Goal: Information Seeking & Learning: Learn about a topic

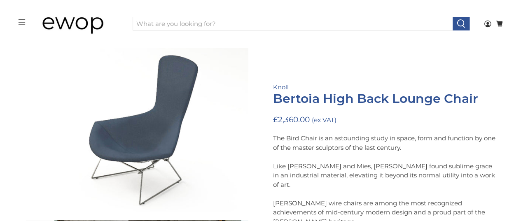
scroll to position [248, 0]
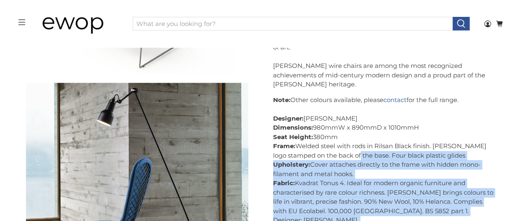
drag, startPoint x: 271, startPoint y: 136, endPoint x: 362, endPoint y: 157, distance: 93.8
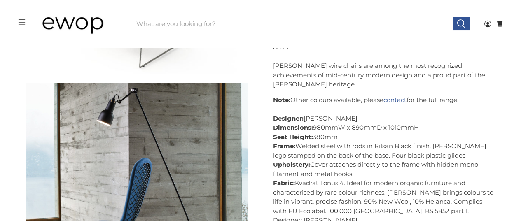
click at [443, 107] on p "Note: Other colours available, please contact for the full range. Designer: [PE…" at bounding box center [384, 179] width 223 height 167
click at [353, 164] on p "Note: Other colours available, please contact for the full range. Designer: [PE…" at bounding box center [384, 179] width 223 height 167
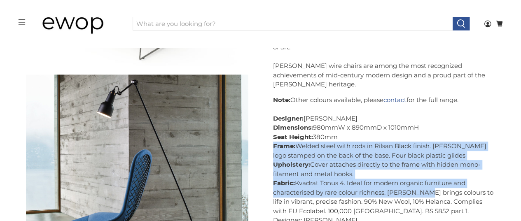
scroll to position [385, 0]
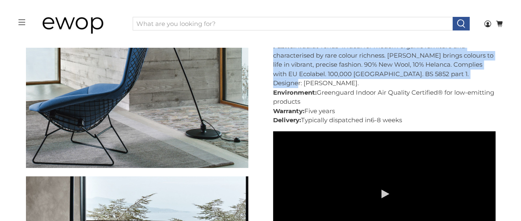
drag, startPoint x: 274, startPoint y: 134, endPoint x: 481, endPoint y: 67, distance: 217.8
click at [481, 67] on p "Note: Other colours available, please contact for the full range. Designer: [PE…" at bounding box center [384, 41] width 223 height 167
copy p "Frame: Welded steel with rods in Rilsan Black finish. [PERSON_NAME] logo stampe…"
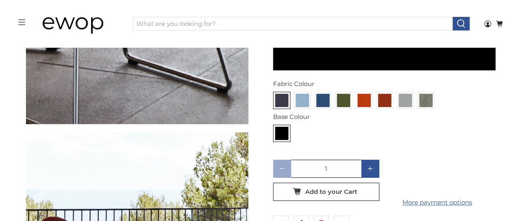
scroll to position [523, 0]
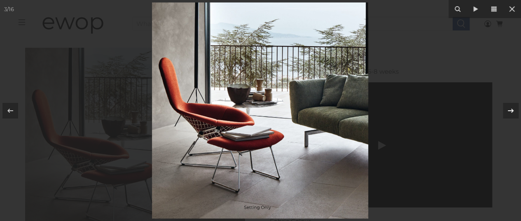
click at [514, 110] on icon at bounding box center [511, 111] width 10 height 10
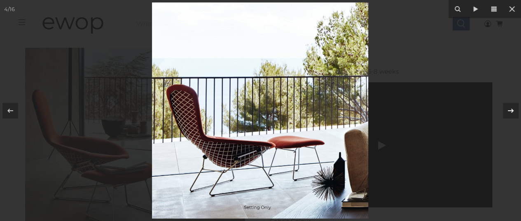
click at [511, 109] on icon at bounding box center [511, 110] width 6 height 4
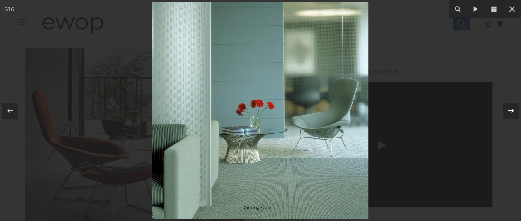
click at [511, 109] on icon at bounding box center [511, 110] width 6 height 4
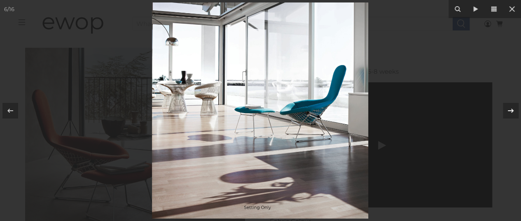
click at [511, 109] on icon at bounding box center [511, 110] width 6 height 4
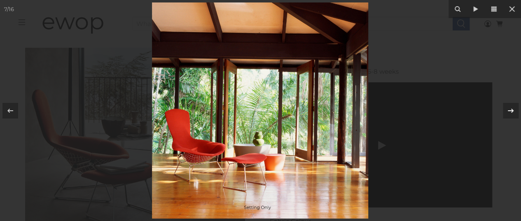
click at [511, 109] on icon at bounding box center [511, 111] width 10 height 10
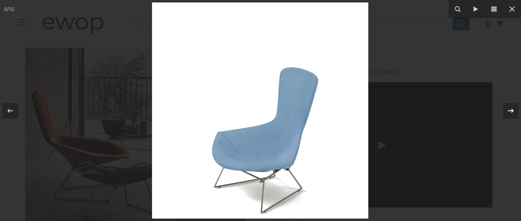
click at [509, 109] on icon at bounding box center [511, 111] width 10 height 10
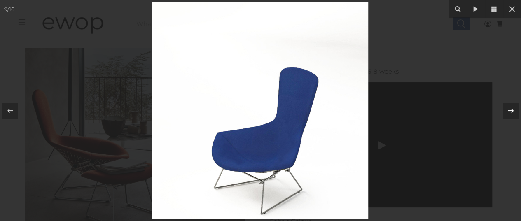
click at [509, 109] on icon at bounding box center [511, 111] width 10 height 10
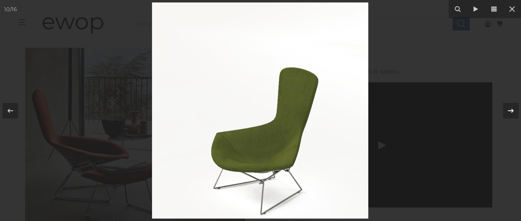
click at [509, 109] on icon at bounding box center [511, 111] width 10 height 10
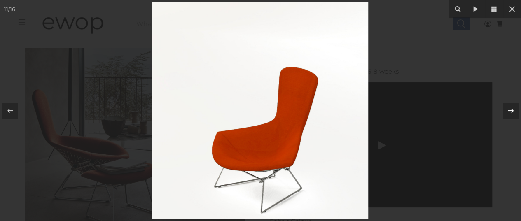
click at [509, 109] on icon at bounding box center [511, 111] width 10 height 10
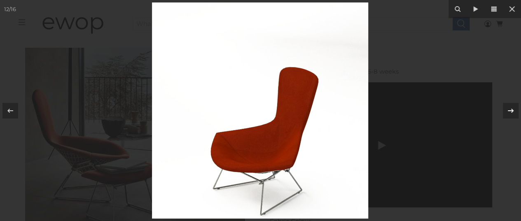
click at [509, 109] on icon at bounding box center [511, 111] width 10 height 10
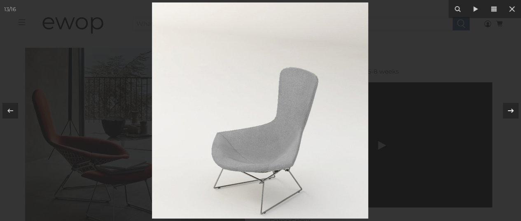
click at [511, 110] on icon at bounding box center [511, 111] width 10 height 10
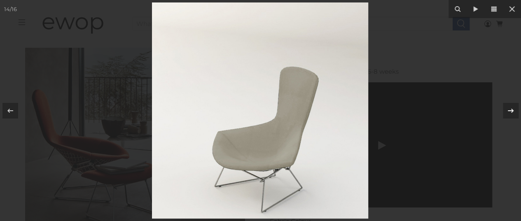
click at [512, 110] on icon at bounding box center [511, 111] width 10 height 10
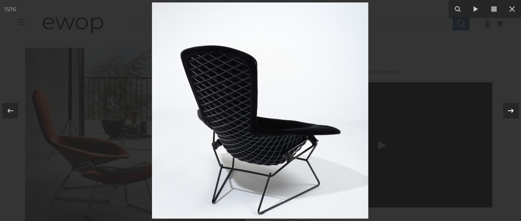
click at [512, 110] on icon at bounding box center [511, 110] width 6 height 4
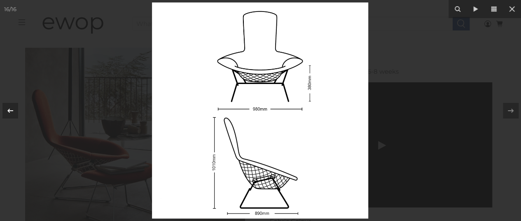
click at [12, 111] on icon at bounding box center [10, 111] width 10 height 10
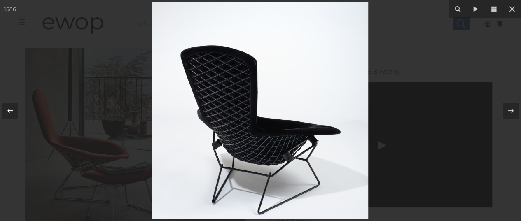
click at [12, 111] on icon at bounding box center [10, 111] width 10 height 10
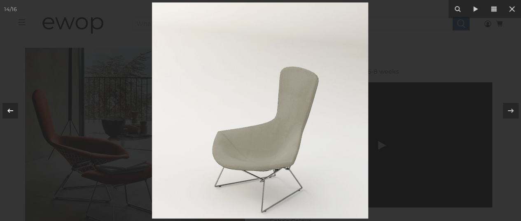
click at [12, 111] on icon at bounding box center [10, 111] width 10 height 10
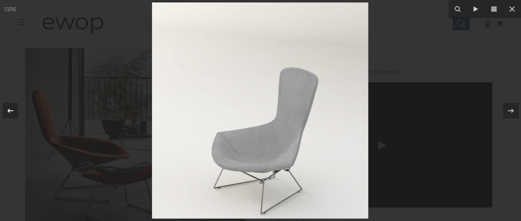
click at [12, 111] on icon at bounding box center [10, 111] width 10 height 10
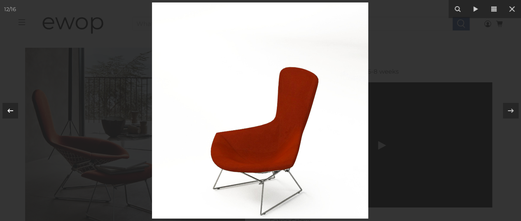
click at [12, 111] on icon at bounding box center [10, 111] width 10 height 10
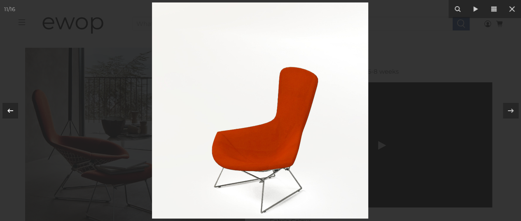
click at [12, 111] on icon at bounding box center [10, 111] width 10 height 10
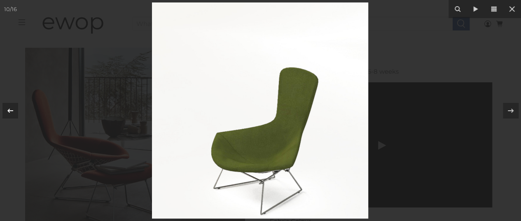
click at [12, 111] on icon at bounding box center [10, 111] width 10 height 10
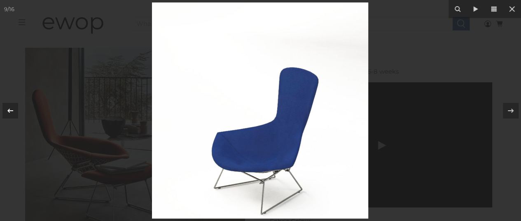
click at [12, 111] on icon at bounding box center [10, 111] width 10 height 10
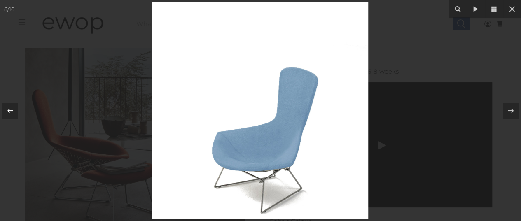
click at [12, 111] on icon at bounding box center [10, 111] width 10 height 10
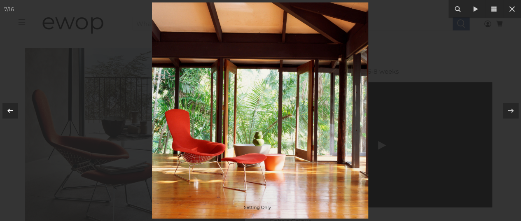
click at [12, 111] on icon at bounding box center [10, 111] width 10 height 10
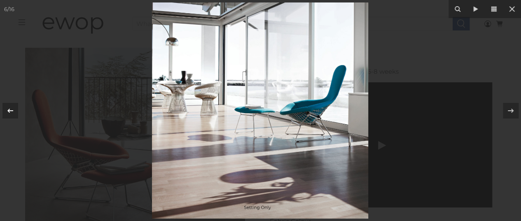
click at [12, 111] on icon at bounding box center [10, 111] width 10 height 10
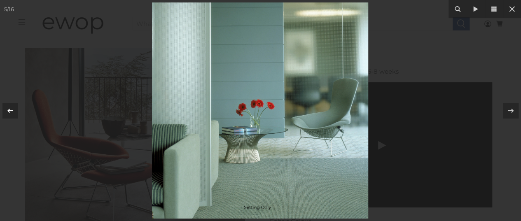
click at [12, 111] on icon at bounding box center [10, 111] width 10 height 10
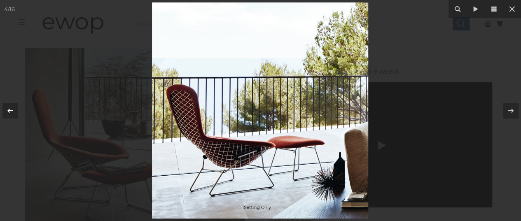
click at [12, 111] on icon at bounding box center [10, 111] width 10 height 10
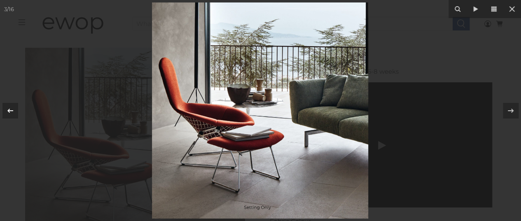
click at [12, 112] on icon at bounding box center [10, 111] width 10 height 10
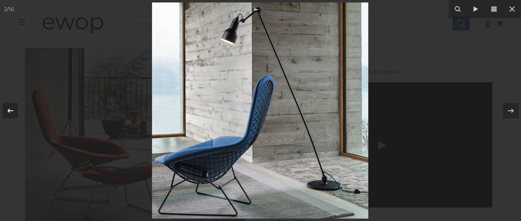
click at [12, 112] on icon at bounding box center [10, 111] width 10 height 10
